Goal: Task Accomplishment & Management: Manage account settings

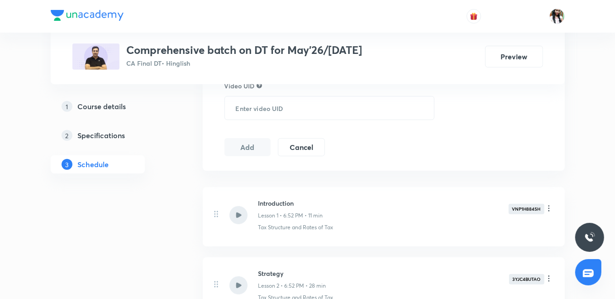
scroll to position [151, 0]
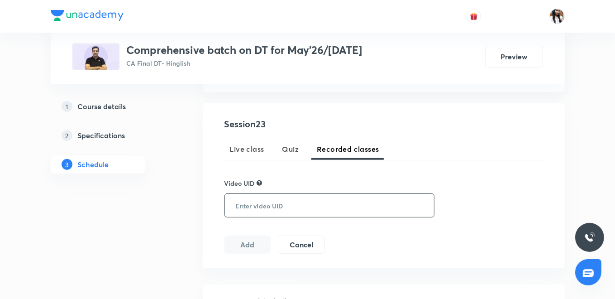
click at [283, 208] on input "text" at bounding box center [328, 205] width 206 height 23
paste input "XBEMUB0LRU"
type input "XBEMUB0LRU"
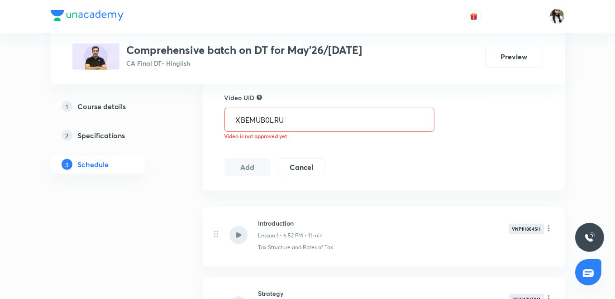
scroll to position [251, 0]
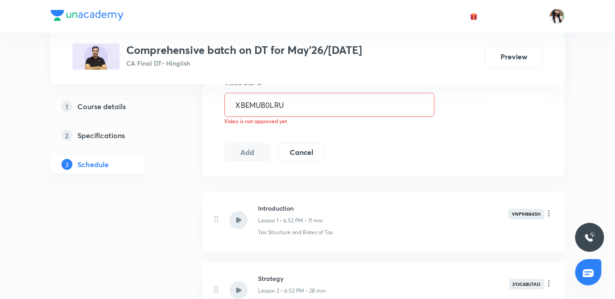
drag, startPoint x: 303, startPoint y: 105, endPoint x: 191, endPoint y: 101, distance: 112.8
paste input "D4CR84XT6C"
type input "D4CR84XT6C"
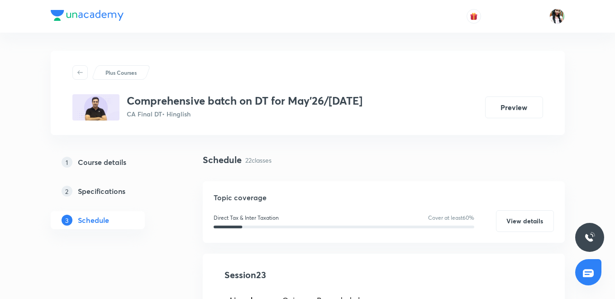
scroll to position [251, 0]
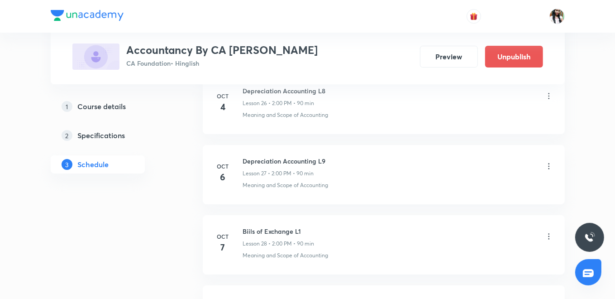
scroll to position [2246, 0]
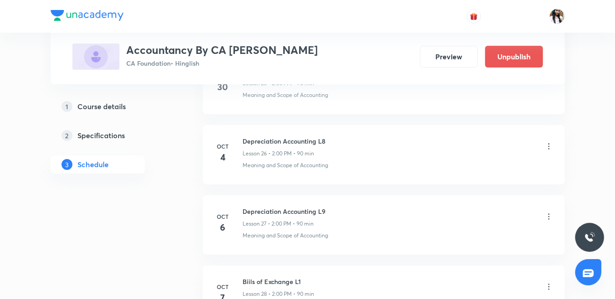
click at [548, 212] on icon at bounding box center [549, 216] width 9 height 9
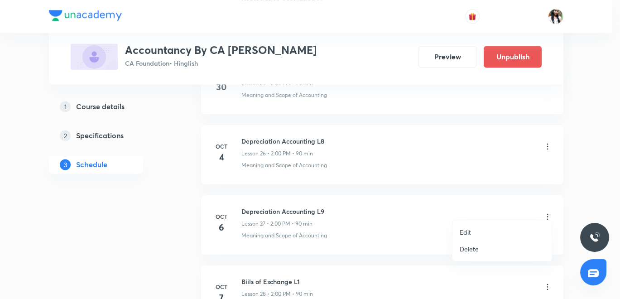
click at [475, 249] on p "Delete" at bounding box center [469, 249] width 19 height 10
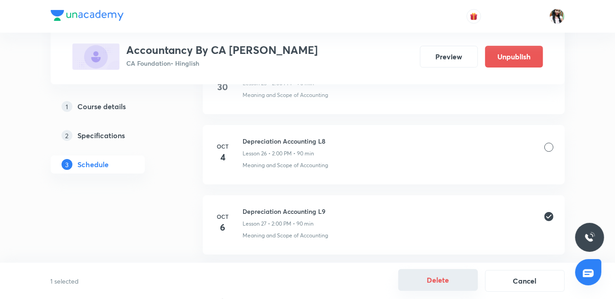
click at [439, 286] on button "Delete" at bounding box center [439, 280] width 80 height 22
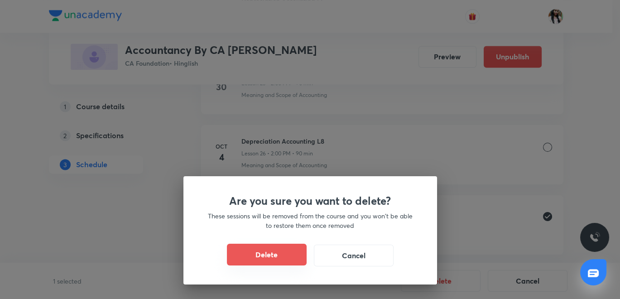
click at [298, 254] on button "Delete" at bounding box center [267, 255] width 80 height 22
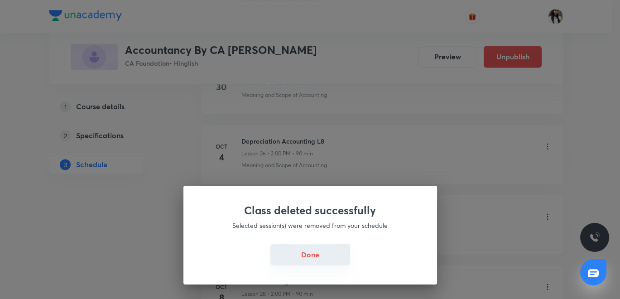
click at [321, 258] on button "Done" at bounding box center [310, 255] width 80 height 22
